Goal: Task Accomplishment & Management: Complete application form

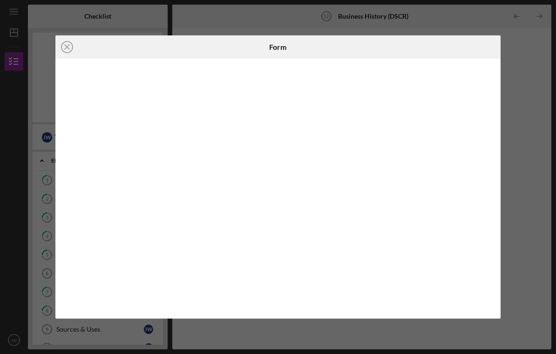
scroll to position [212, 0]
click at [67, 47] on line at bounding box center [67, 47] width 5 height 5
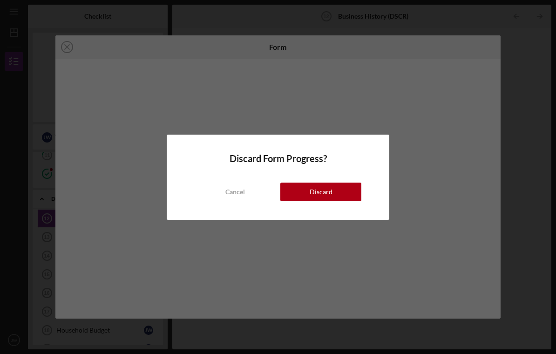
click at [319, 186] on div "Discard" at bounding box center [321, 192] width 23 height 19
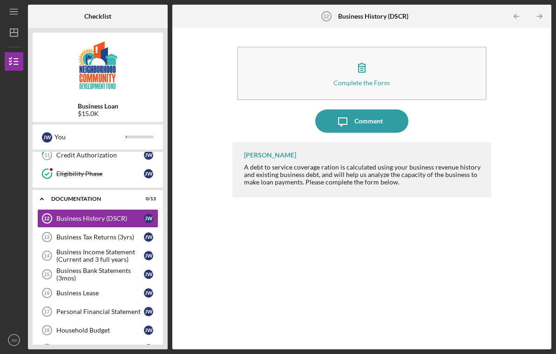
click at [80, 233] on div "Business Tax Returns (3yrs)" at bounding box center [100, 236] width 88 height 7
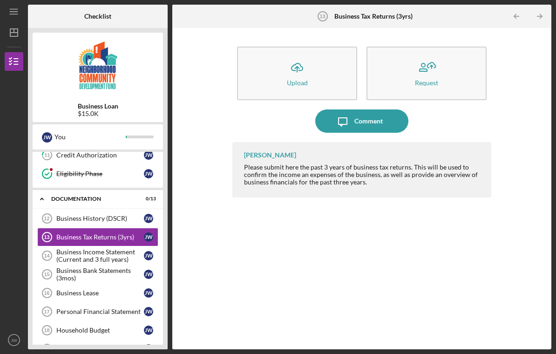
click at [67, 248] on div "Business Income Statement (Current and 3 full years)" at bounding box center [100, 255] width 88 height 15
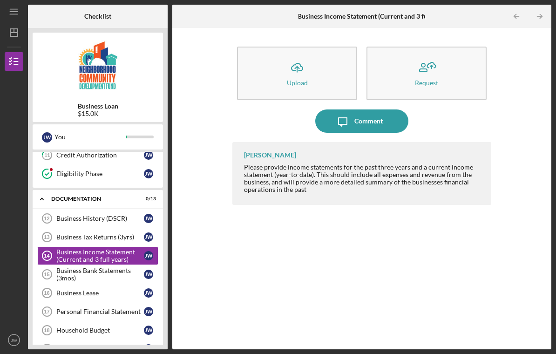
click at [57, 267] on div "Business Bank Statements (3mos)" at bounding box center [100, 274] width 88 height 15
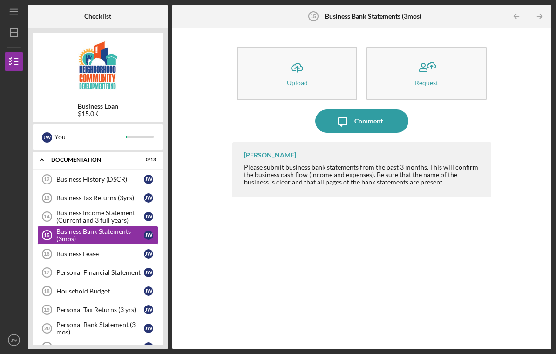
scroll to position [252, 0]
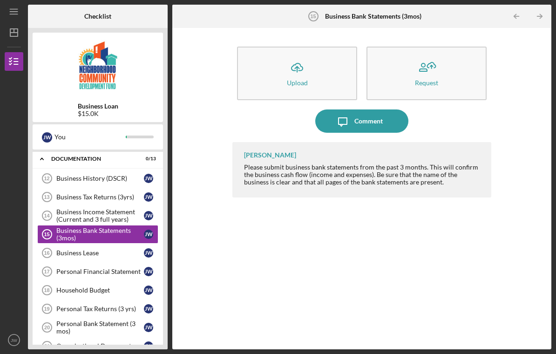
click at [59, 245] on link "Business Lease 16 Business Lease [PERSON_NAME]" at bounding box center [97, 253] width 121 height 19
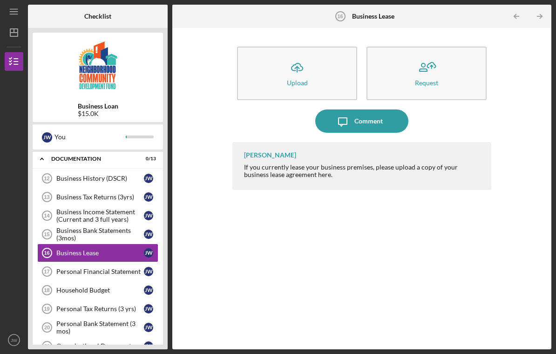
click at [55, 261] on icon "Personal Financial Statement 17" at bounding box center [46, 271] width 23 height 23
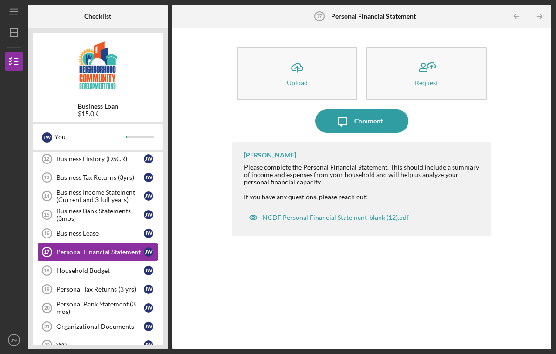
scroll to position [285, 0]
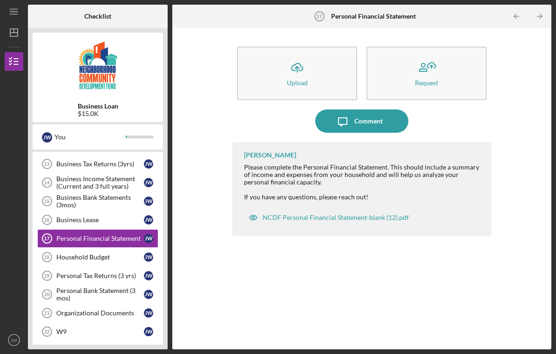
click at [71, 248] on link "Household Budget 18 Household Budget [PERSON_NAME]" at bounding box center [97, 257] width 121 height 19
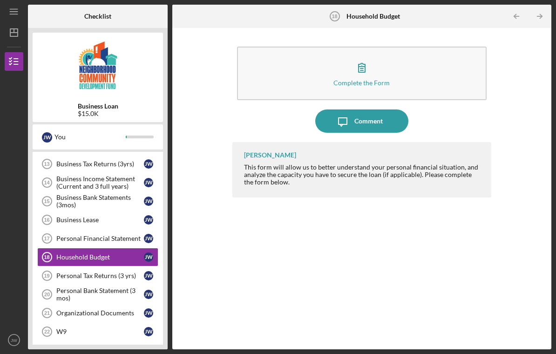
click at [76, 287] on div "Personal Bank Statement (3 mos)" at bounding box center [100, 294] width 88 height 15
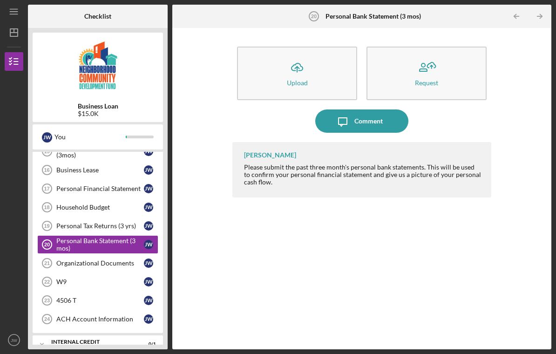
scroll to position [334, 0]
click at [72, 260] on div "Organizational Documents" at bounding box center [100, 263] width 88 height 7
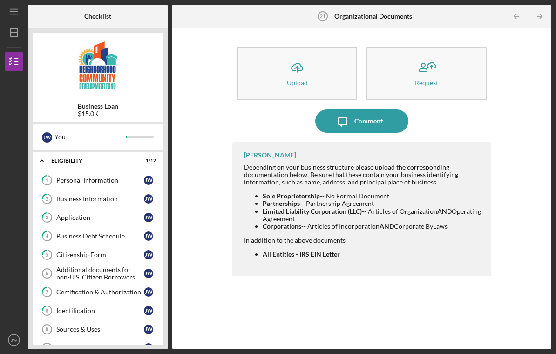
click at [68, 177] on div "Personal Information" at bounding box center [100, 180] width 88 height 7
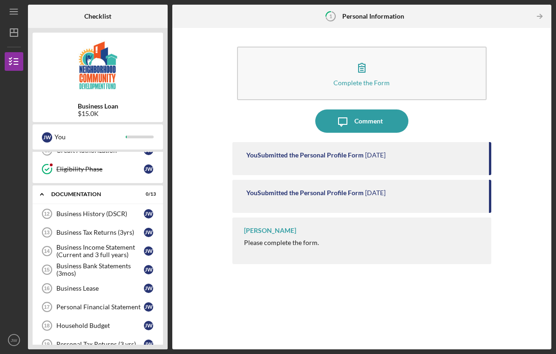
scroll to position [218, 0]
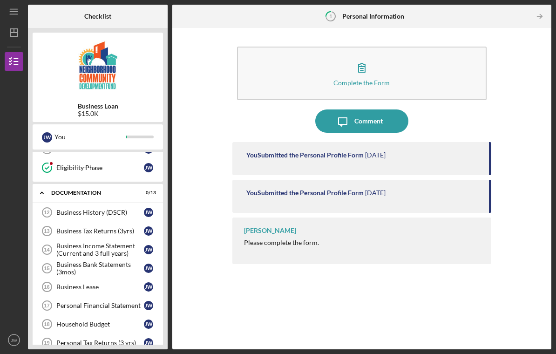
click at [69, 209] on div "Business History (DSCR)" at bounding box center [100, 212] width 88 height 7
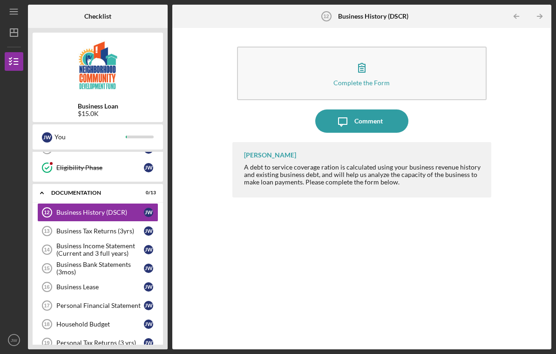
click at [73, 227] on div "Business Tax Returns (3yrs)" at bounding box center [100, 230] width 88 height 7
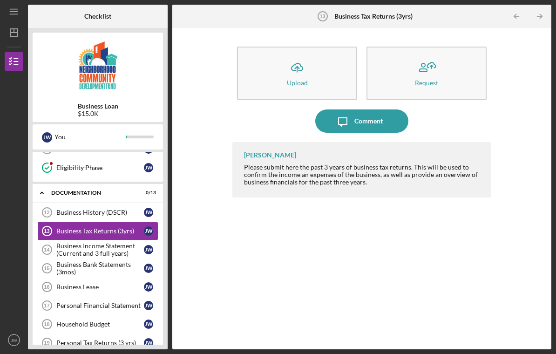
click at [70, 242] on div "Business Income Statement (Current and 3 full years)" at bounding box center [100, 249] width 88 height 15
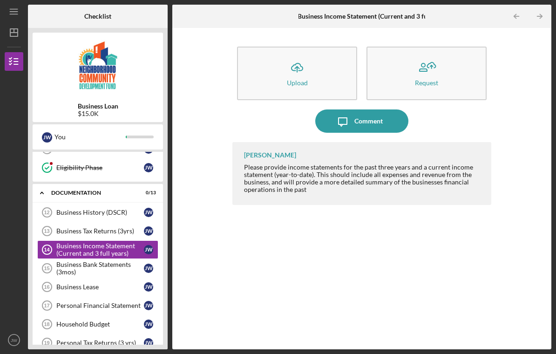
click at [75, 261] on div "Business Bank Statements (3mos)" at bounding box center [100, 268] width 88 height 15
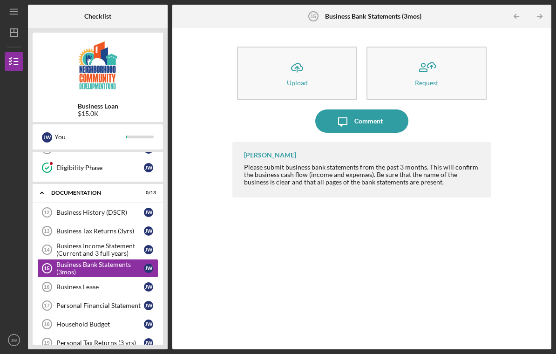
click at [68, 283] on div "Business Lease" at bounding box center [100, 286] width 88 height 7
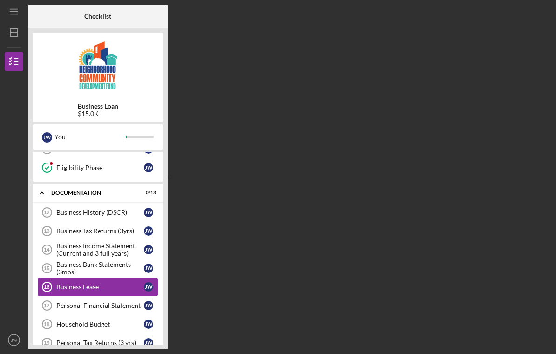
click at [69, 302] on div "Personal Financial Statement" at bounding box center [100, 305] width 88 height 7
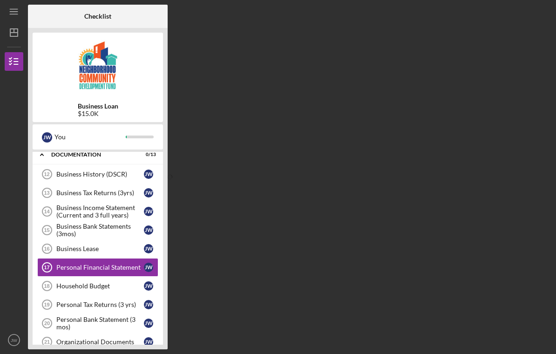
scroll to position [257, 0]
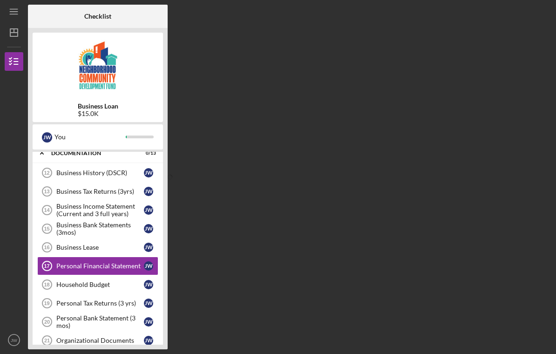
click at [65, 281] on div "Household Budget" at bounding box center [100, 284] width 88 height 7
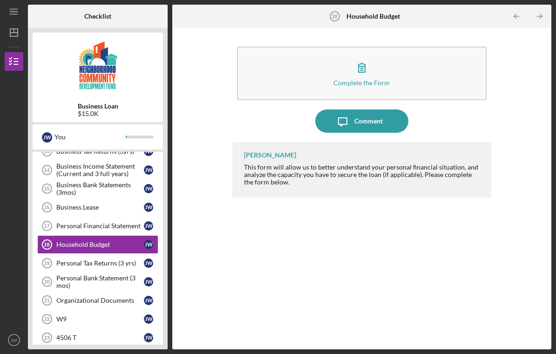
scroll to position [298, 0]
click at [72, 274] on div "Personal Bank Statement (3 mos)" at bounding box center [100, 281] width 88 height 15
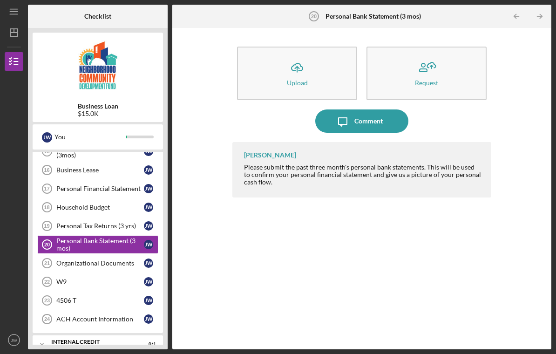
scroll to position [334, 0]
click at [67, 279] on div "W9" at bounding box center [100, 282] width 88 height 7
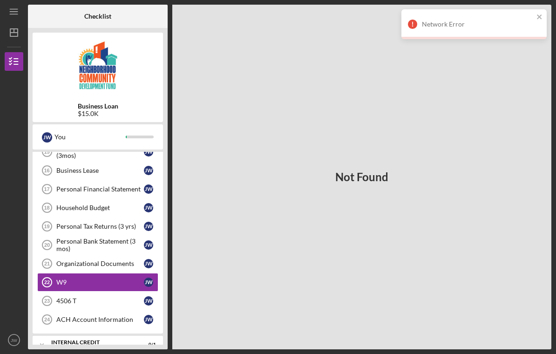
click at [60, 260] on div "Organizational Documents" at bounding box center [100, 263] width 88 height 7
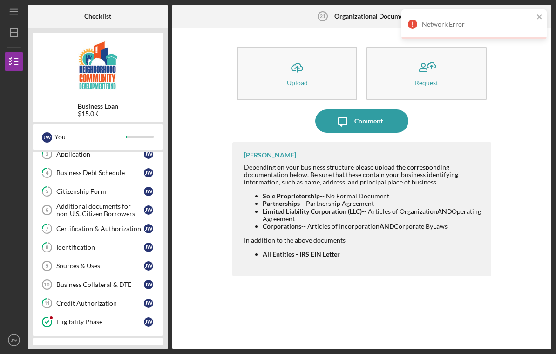
scroll to position [63, 0]
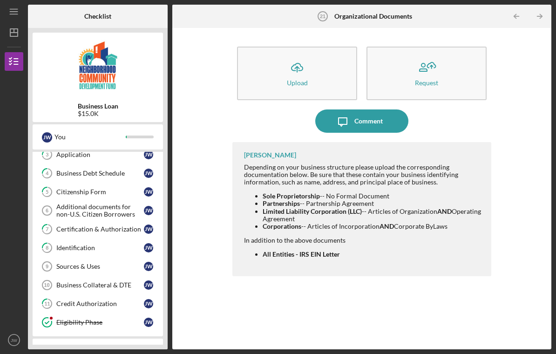
click at [77, 319] on div "Eligibility Phase" at bounding box center [100, 322] width 88 height 7
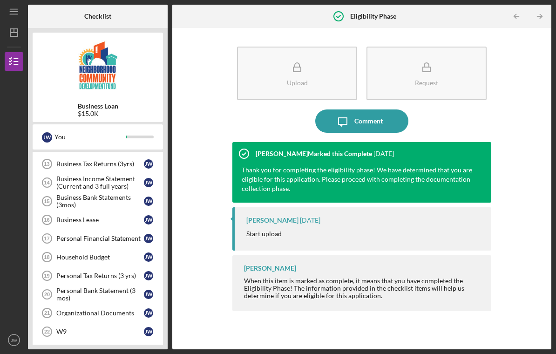
scroll to position [285, 0]
